Goal: Transaction & Acquisition: Purchase product/service

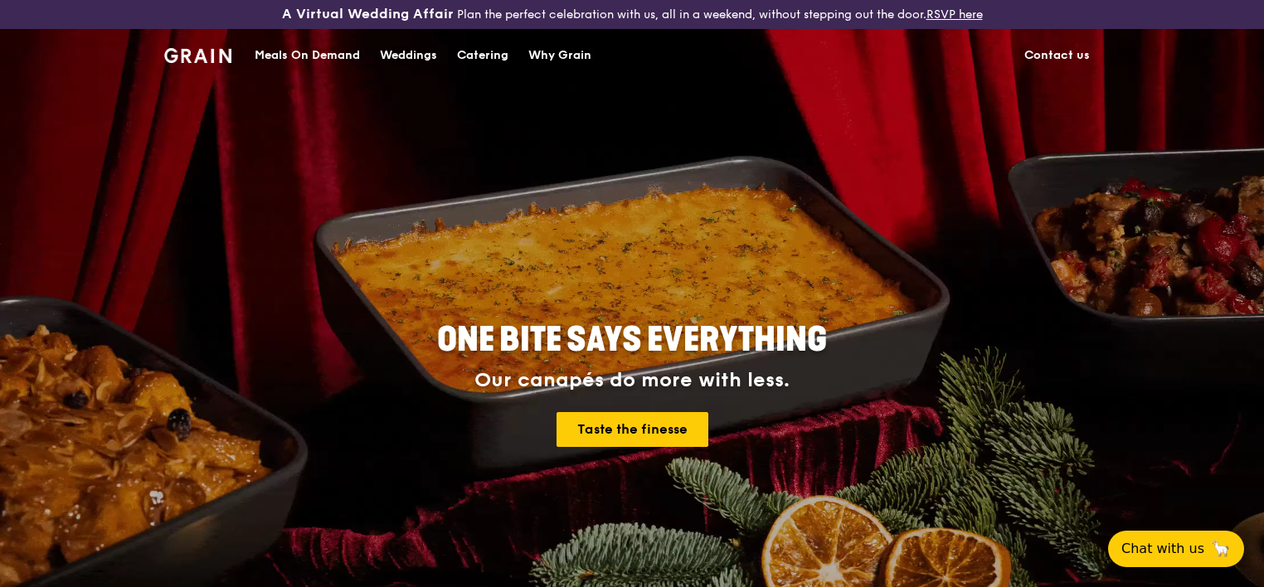
scroll to position [83, 0]
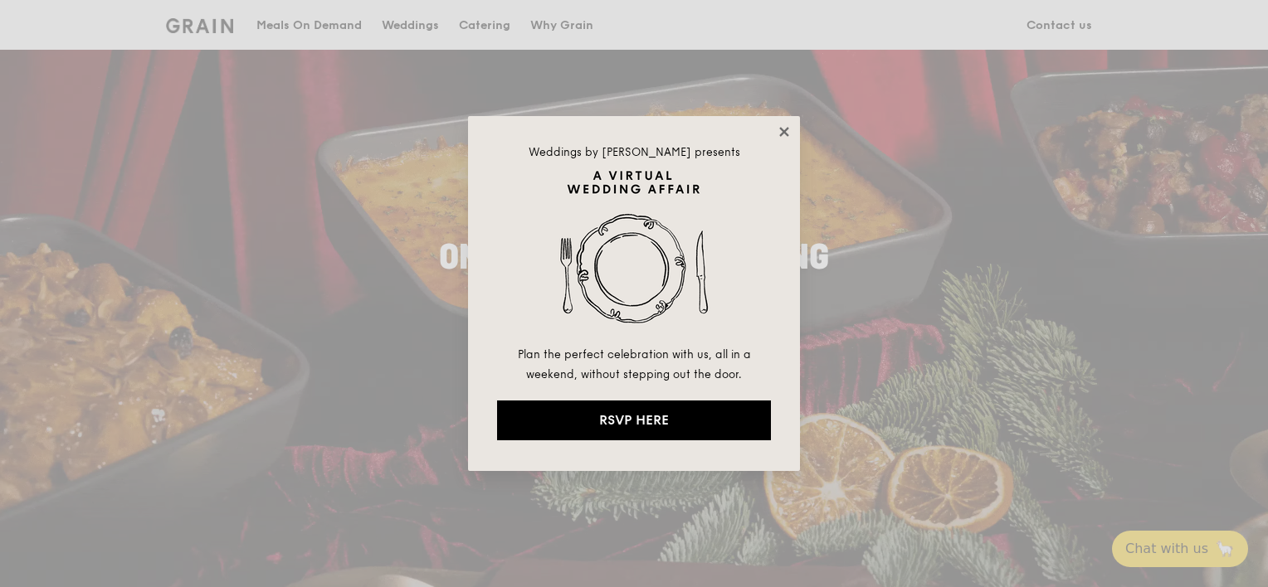
click at [787, 131] on icon at bounding box center [784, 131] width 15 height 15
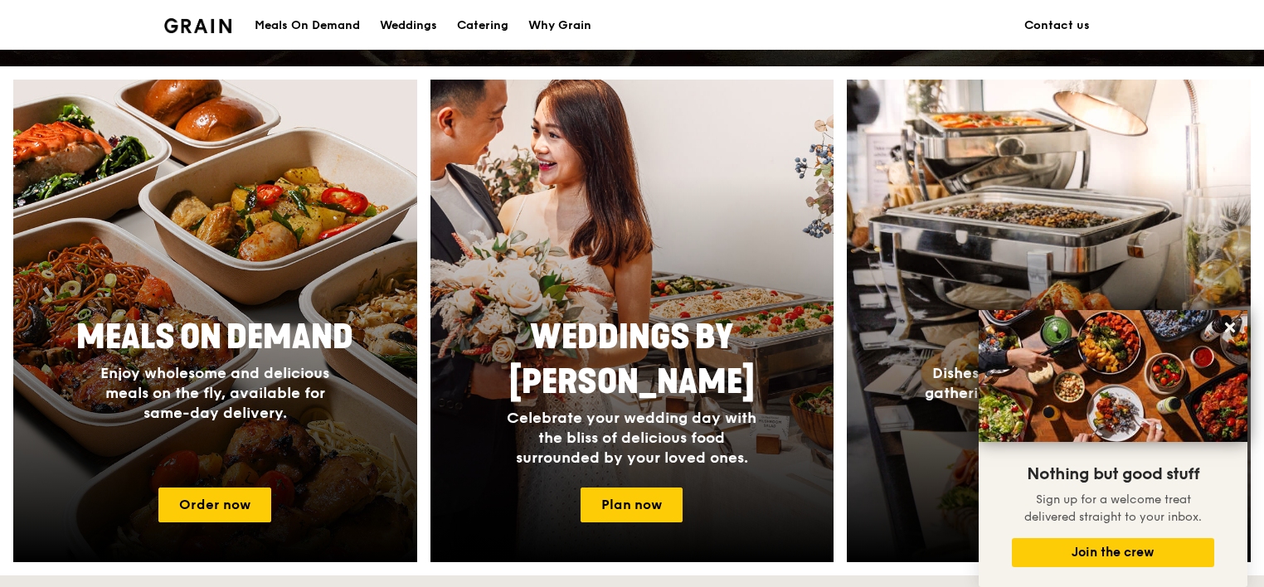
scroll to position [623, 0]
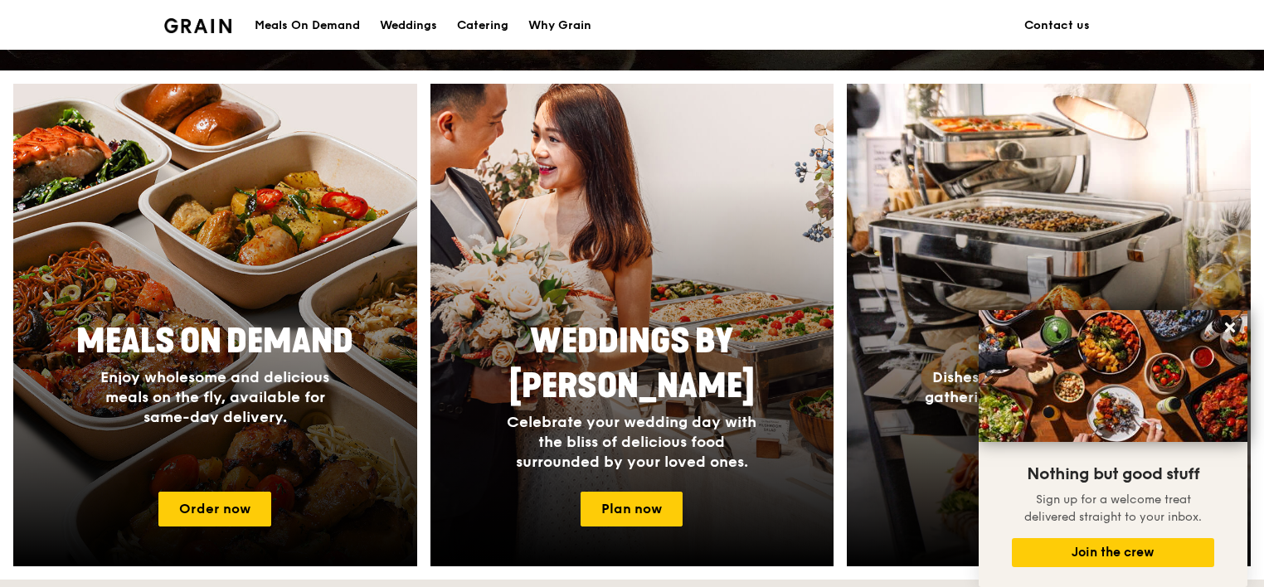
click at [300, 23] on div "Meals On Demand" at bounding box center [307, 26] width 105 height 50
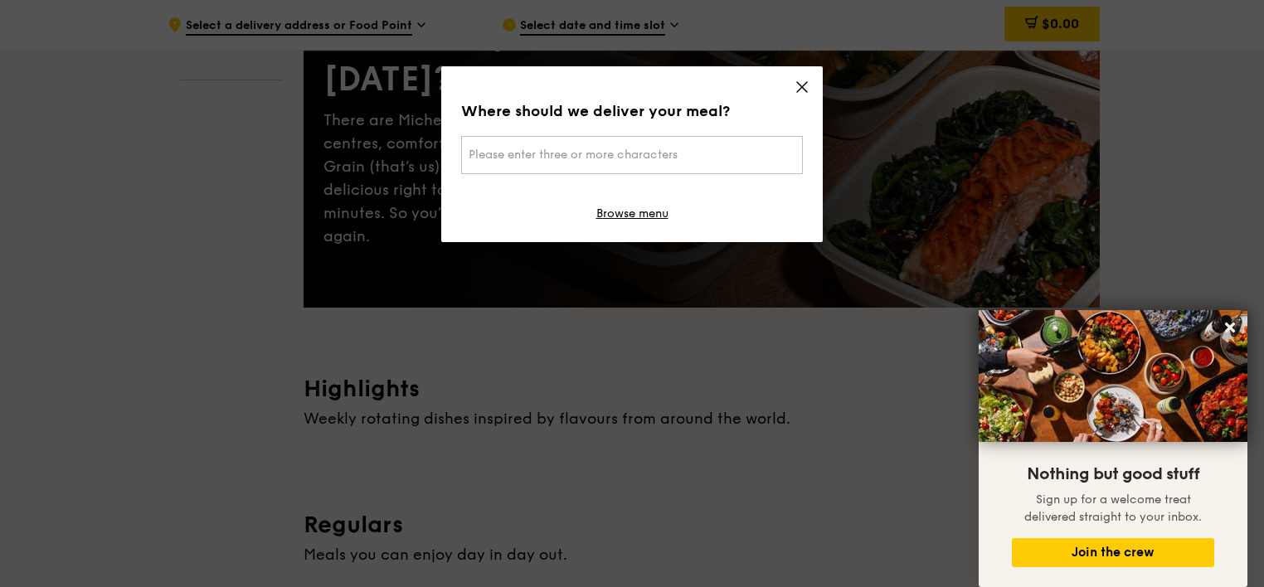
scroll to position [189, 0]
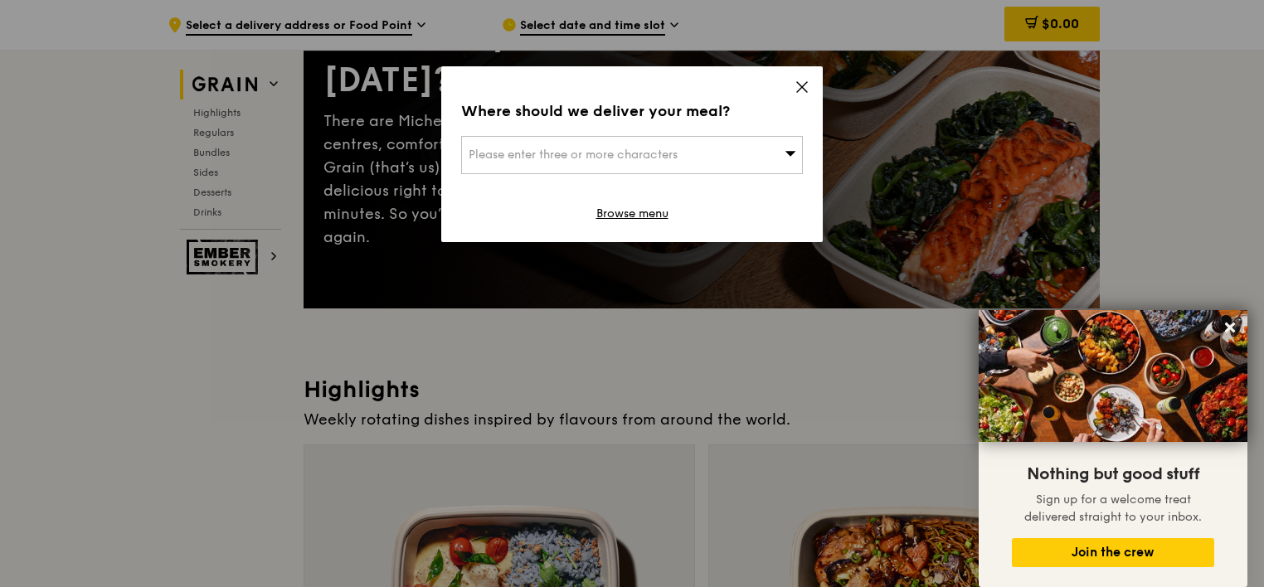
click at [803, 86] on icon at bounding box center [802, 87] width 15 height 15
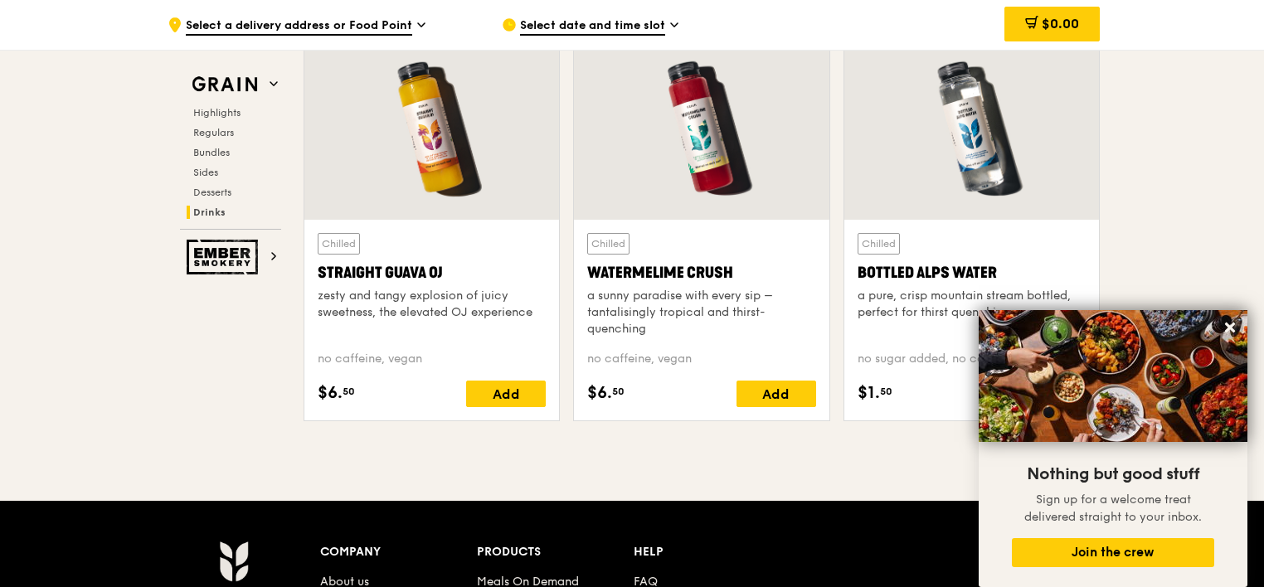
scroll to position [6457, 0]
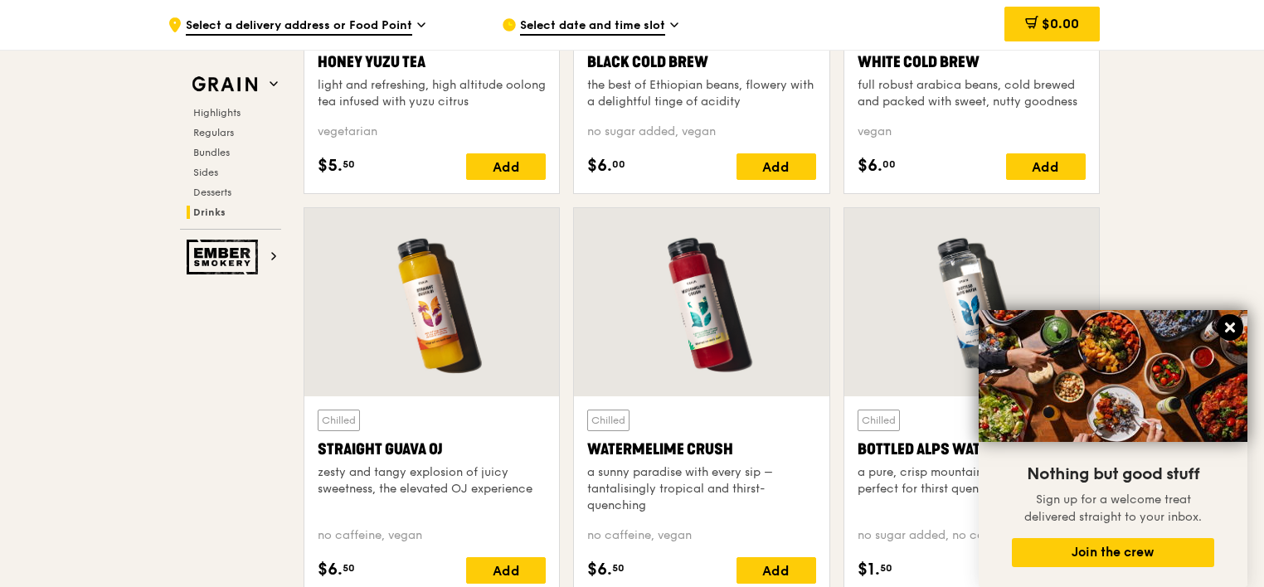
click at [1227, 327] on icon at bounding box center [1230, 327] width 15 height 15
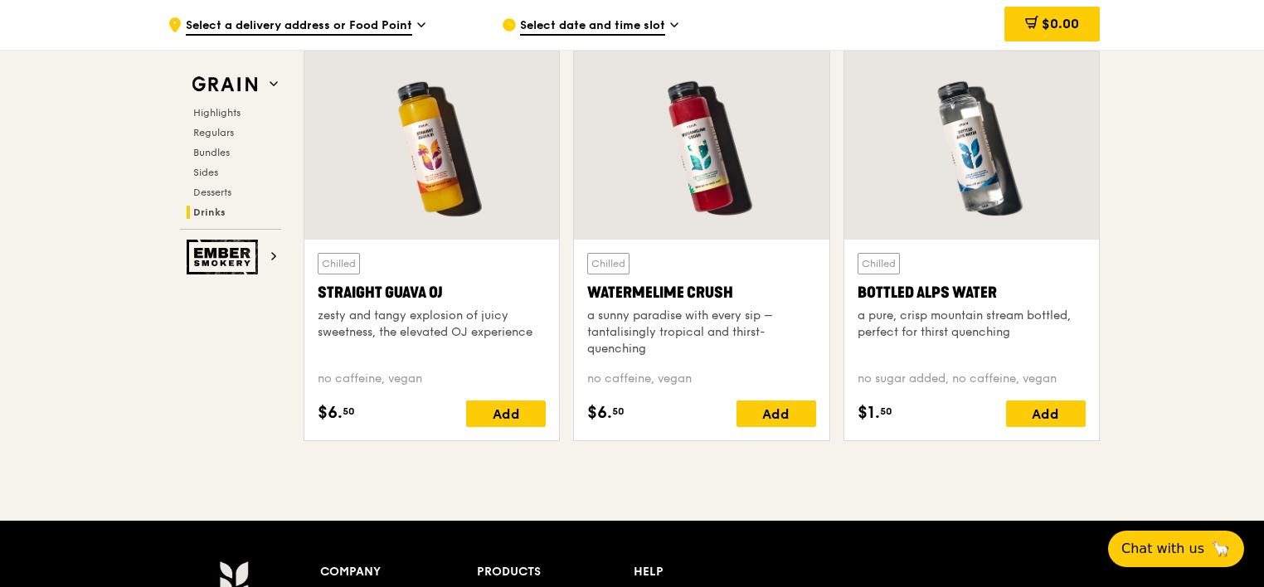
scroll to position [6624, 0]
